Goal: Navigation & Orientation: Find specific page/section

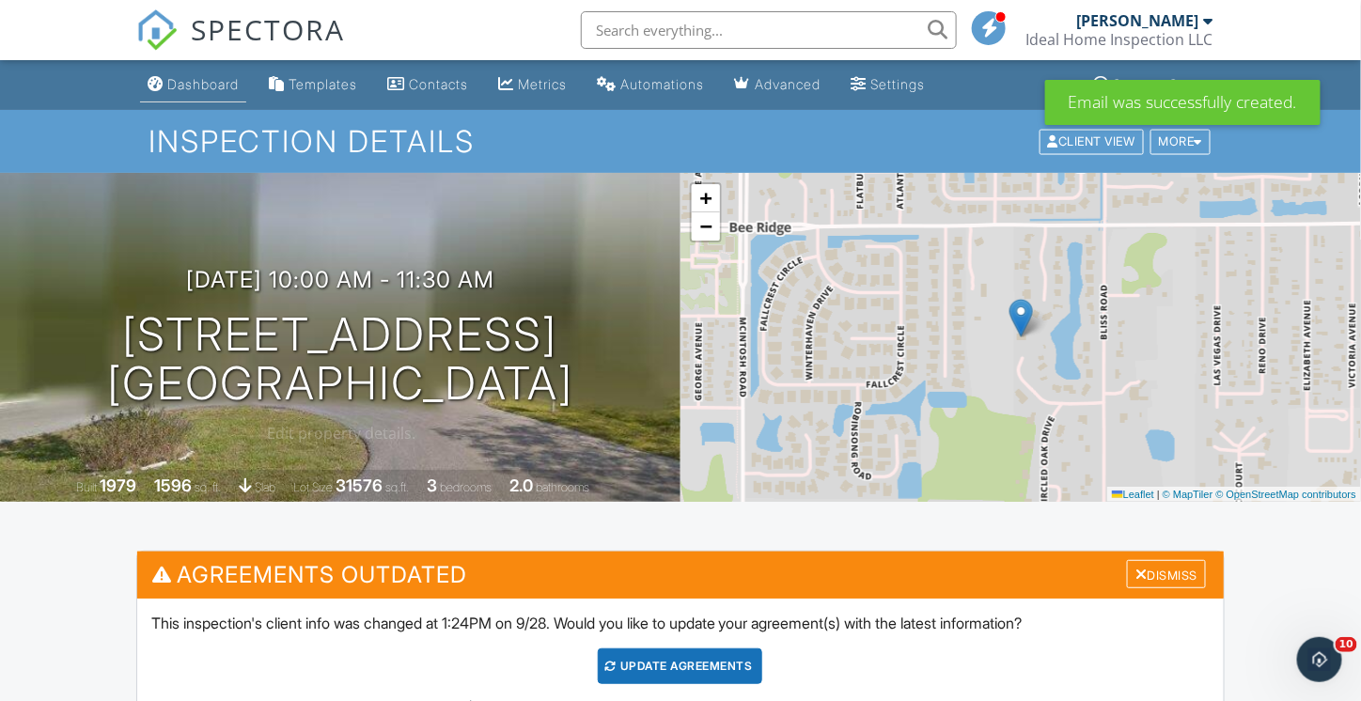
click at [194, 87] on div "Dashboard" at bounding box center [202, 84] width 71 height 16
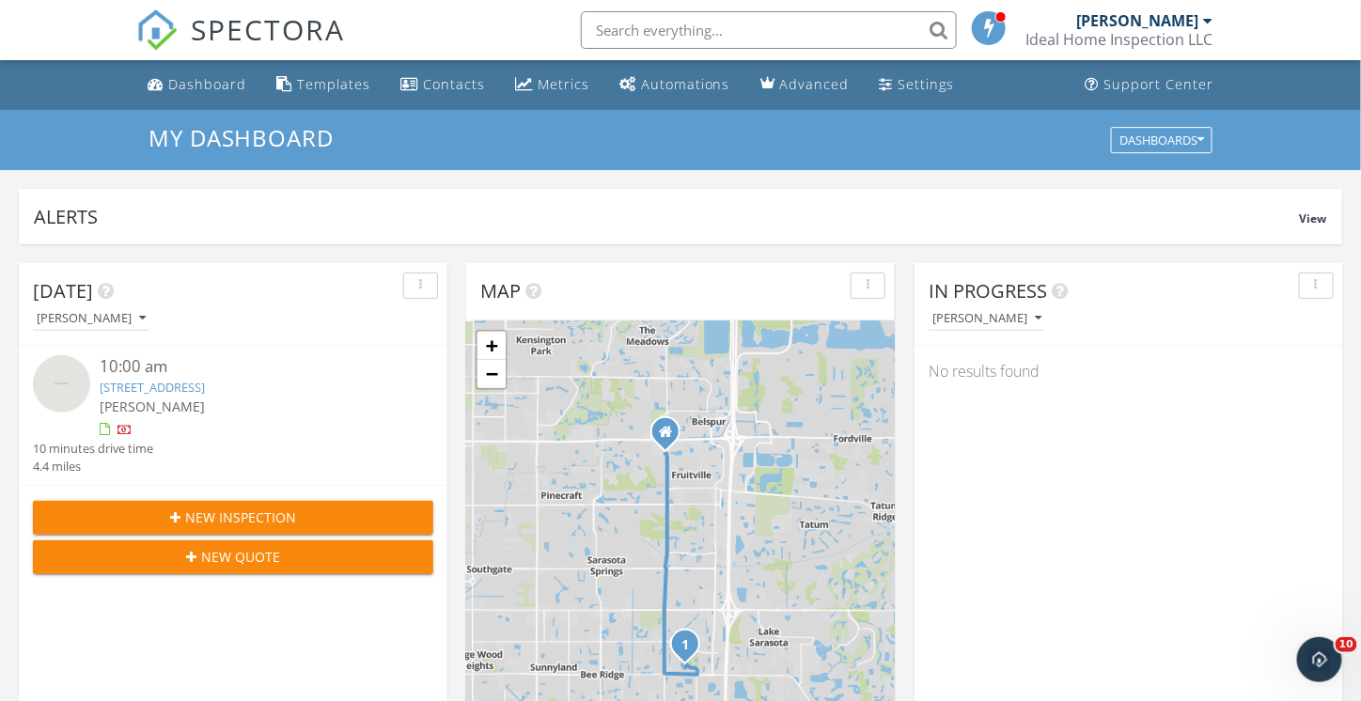
click at [155, 387] on link "5523 Secluded Oaks Way, Sarasota, FL 34233" at bounding box center [152, 387] width 105 height 17
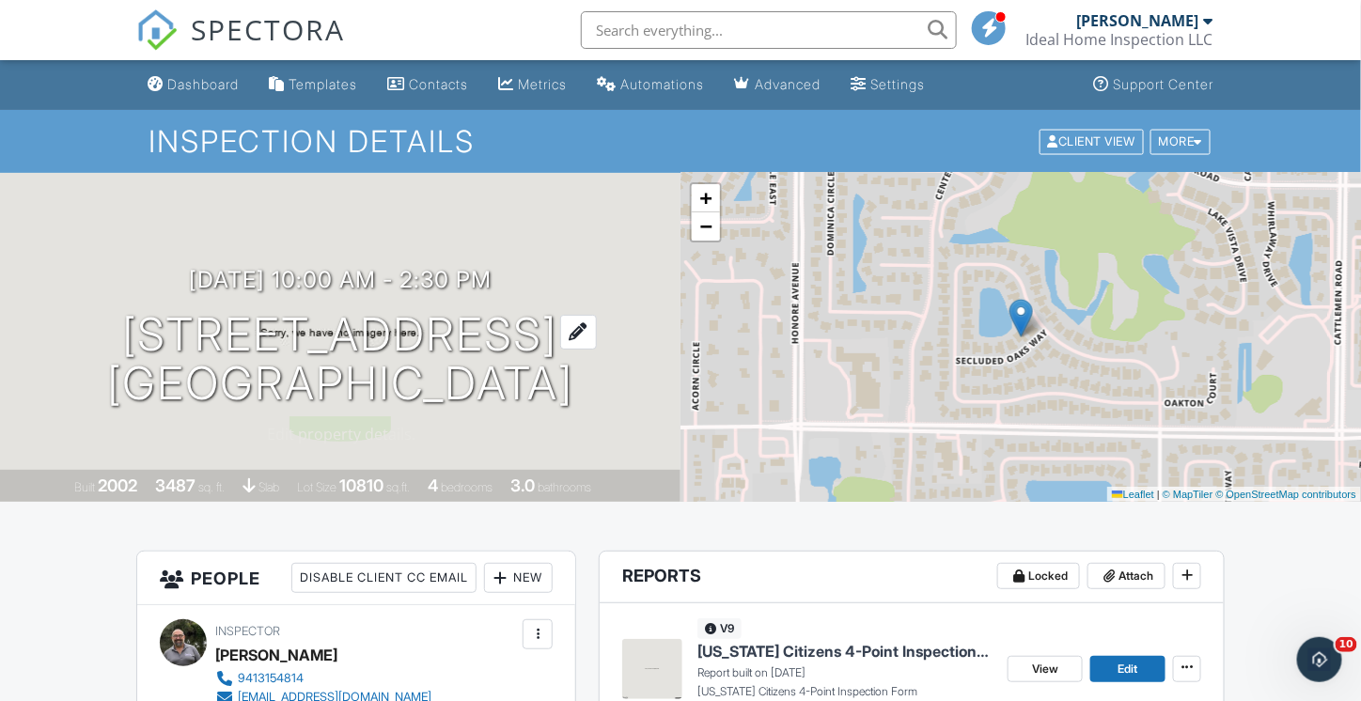
click at [297, 366] on h1 "5523 Secluded Oaks Way Sarasota, FL 34233" at bounding box center [340, 360] width 466 height 100
